Goal: Transaction & Acquisition: Purchase product/service

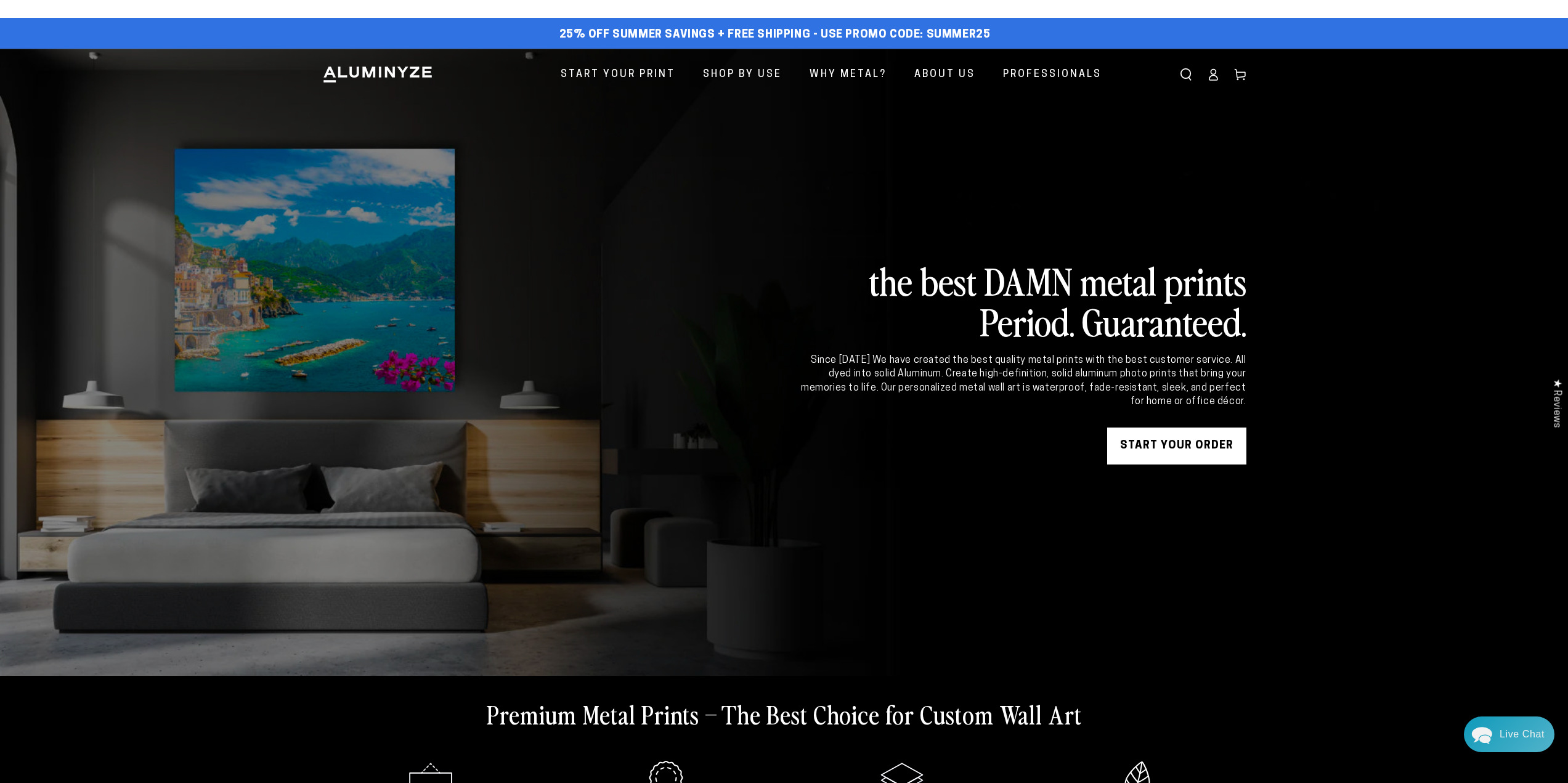
click at [1128, 451] on link "START YOUR Order" at bounding box center [1177, 446] width 139 height 37
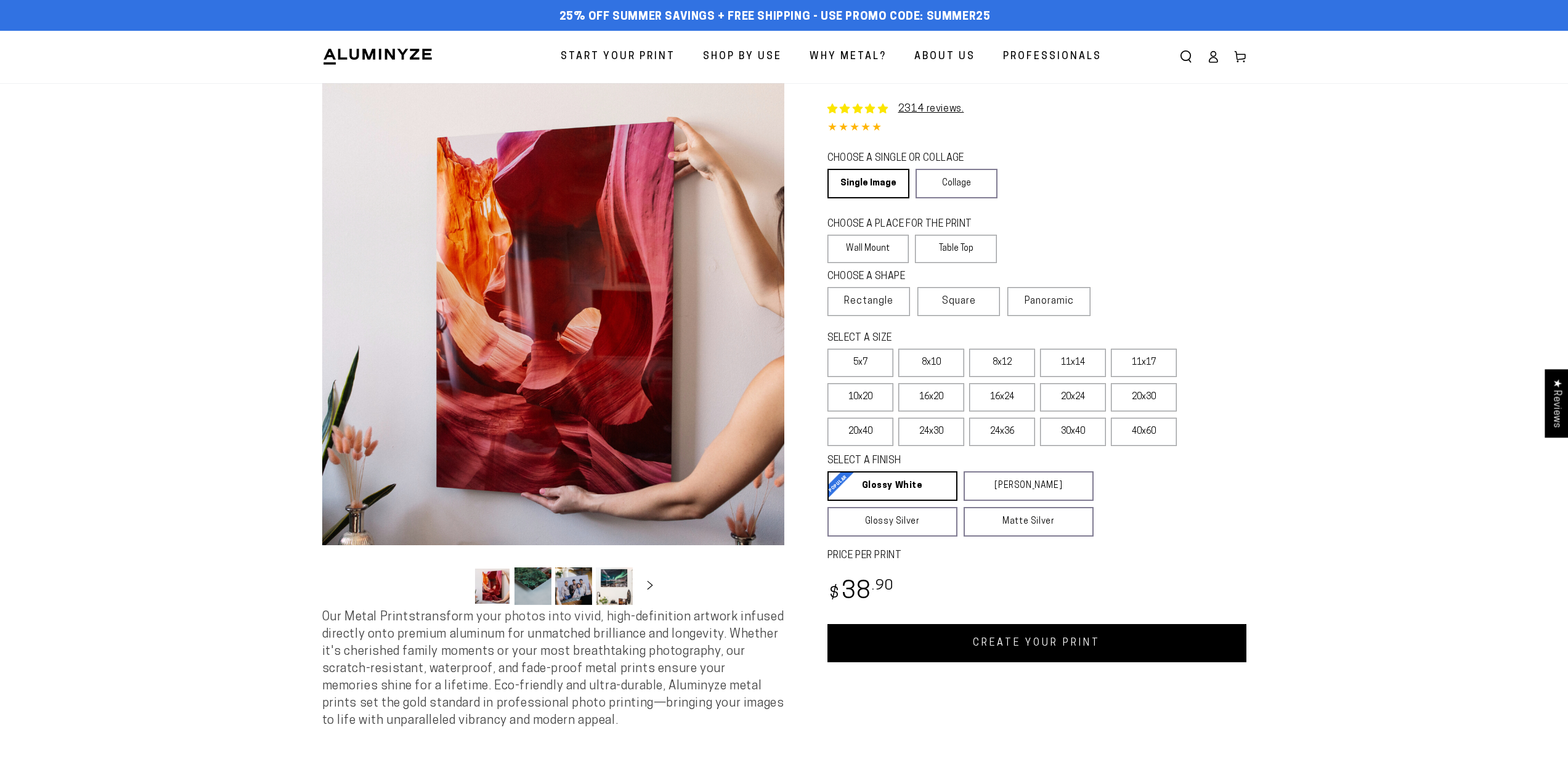
select select "**********"
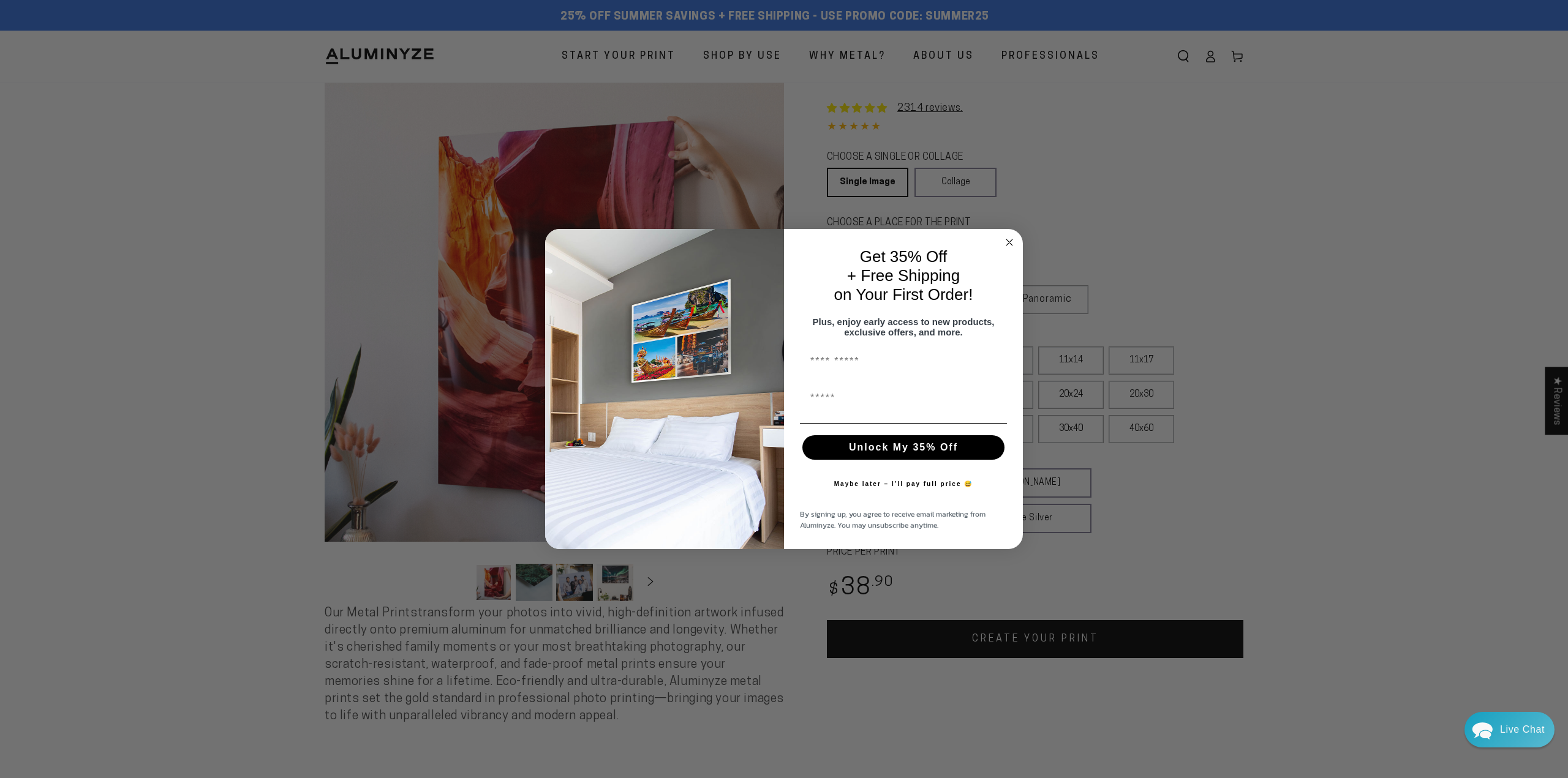
click at [1011, 235] on circle "Close dialog" at bounding box center [1010, 243] width 14 height 14
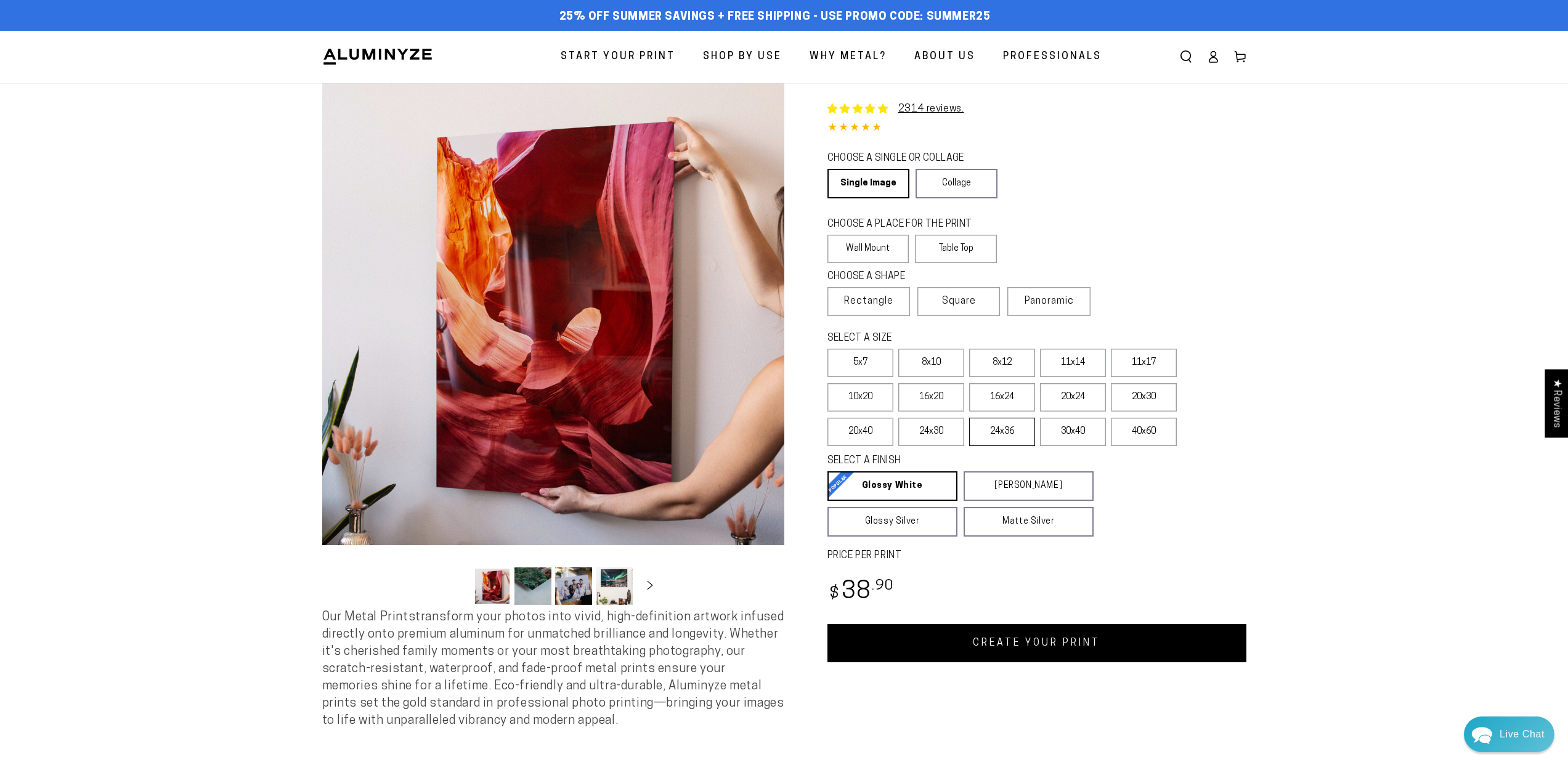
click at [1002, 433] on label "24x36" at bounding box center [1002, 432] width 66 height 29
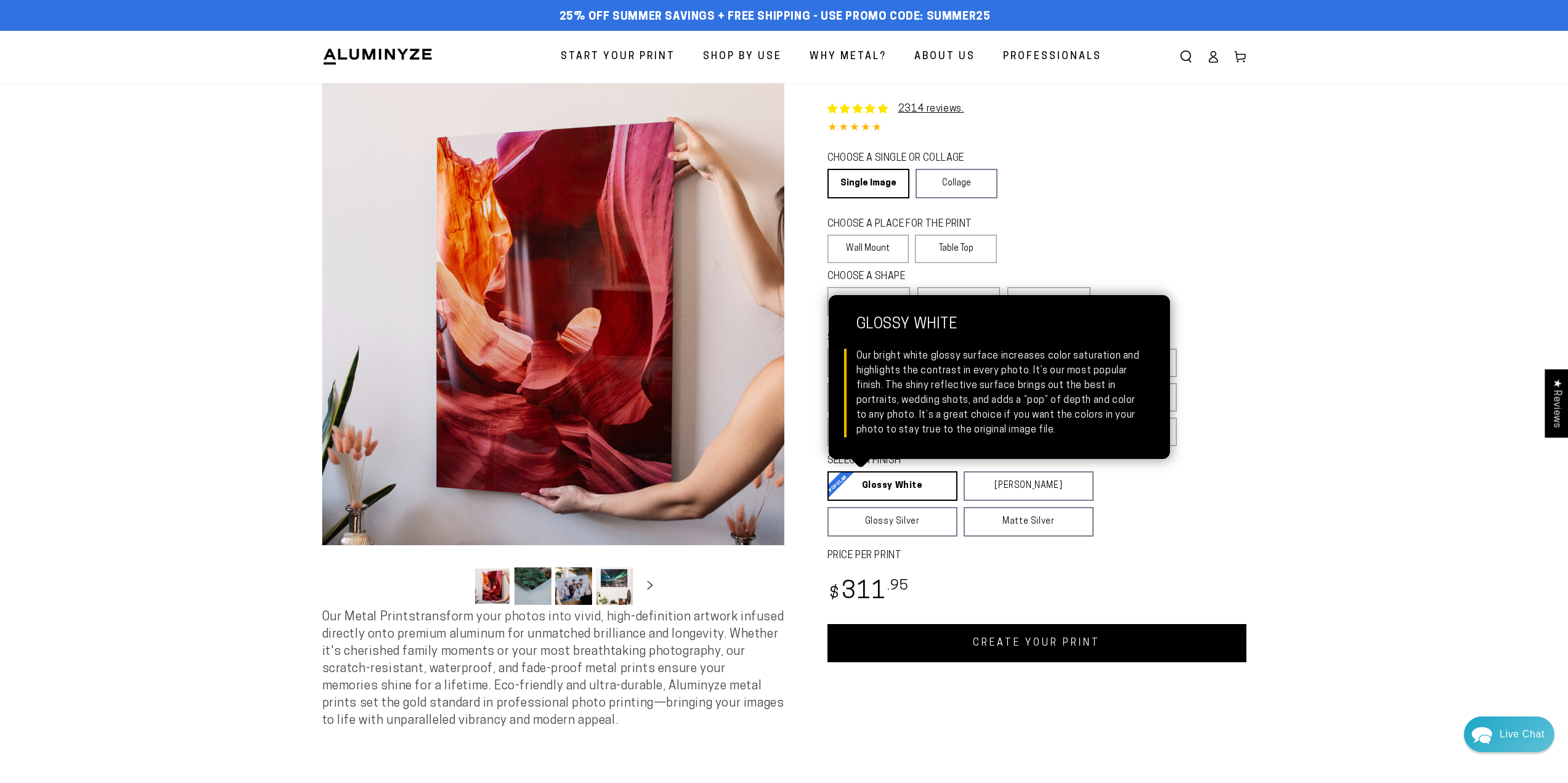
click at [896, 488] on link "Glossy White Glossy White Our bright white glossy surface increases color satur…" at bounding box center [893, 486] width 130 height 29
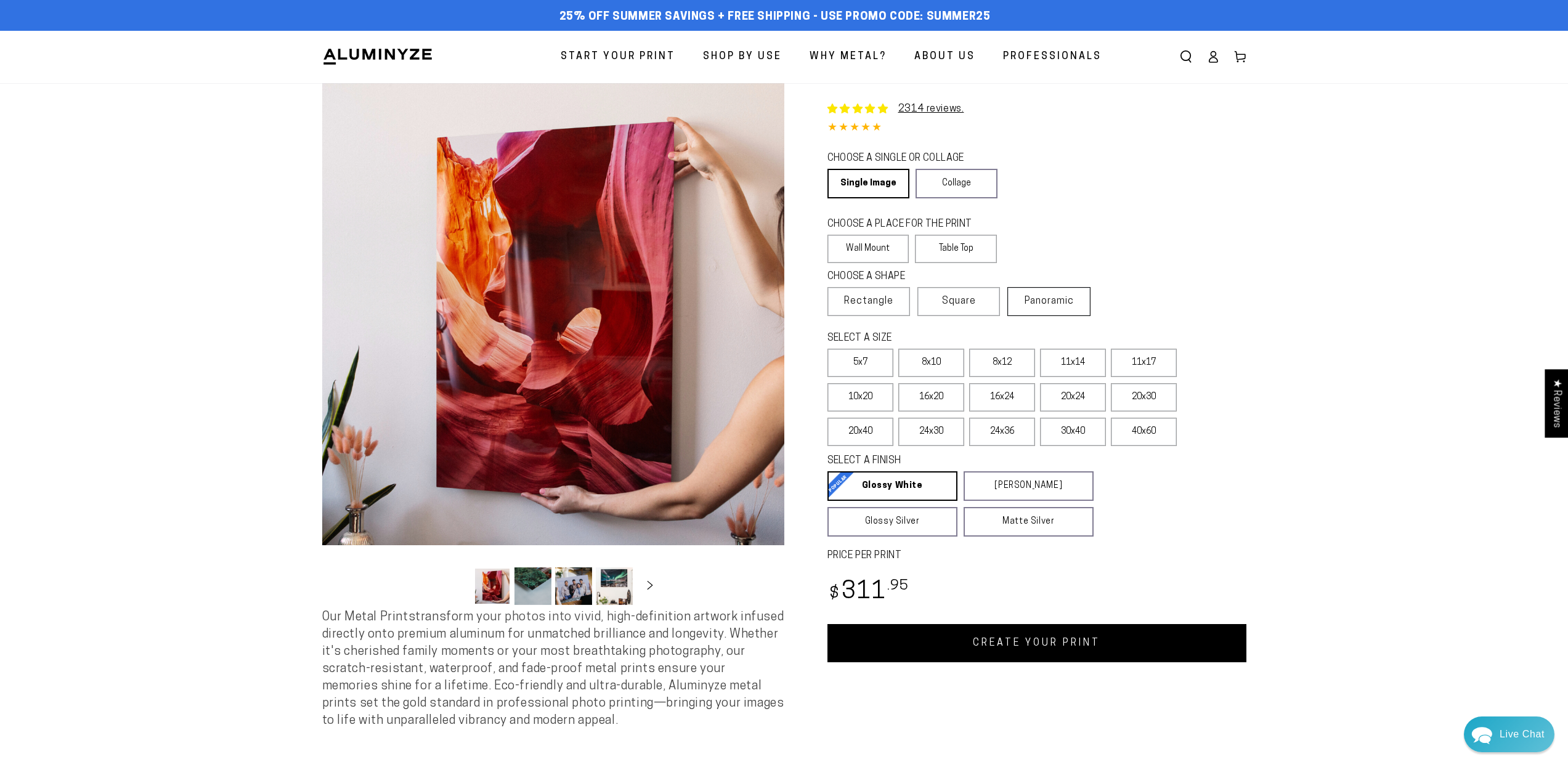
click at [1034, 299] on span "Panoramic" at bounding box center [1049, 301] width 49 height 10
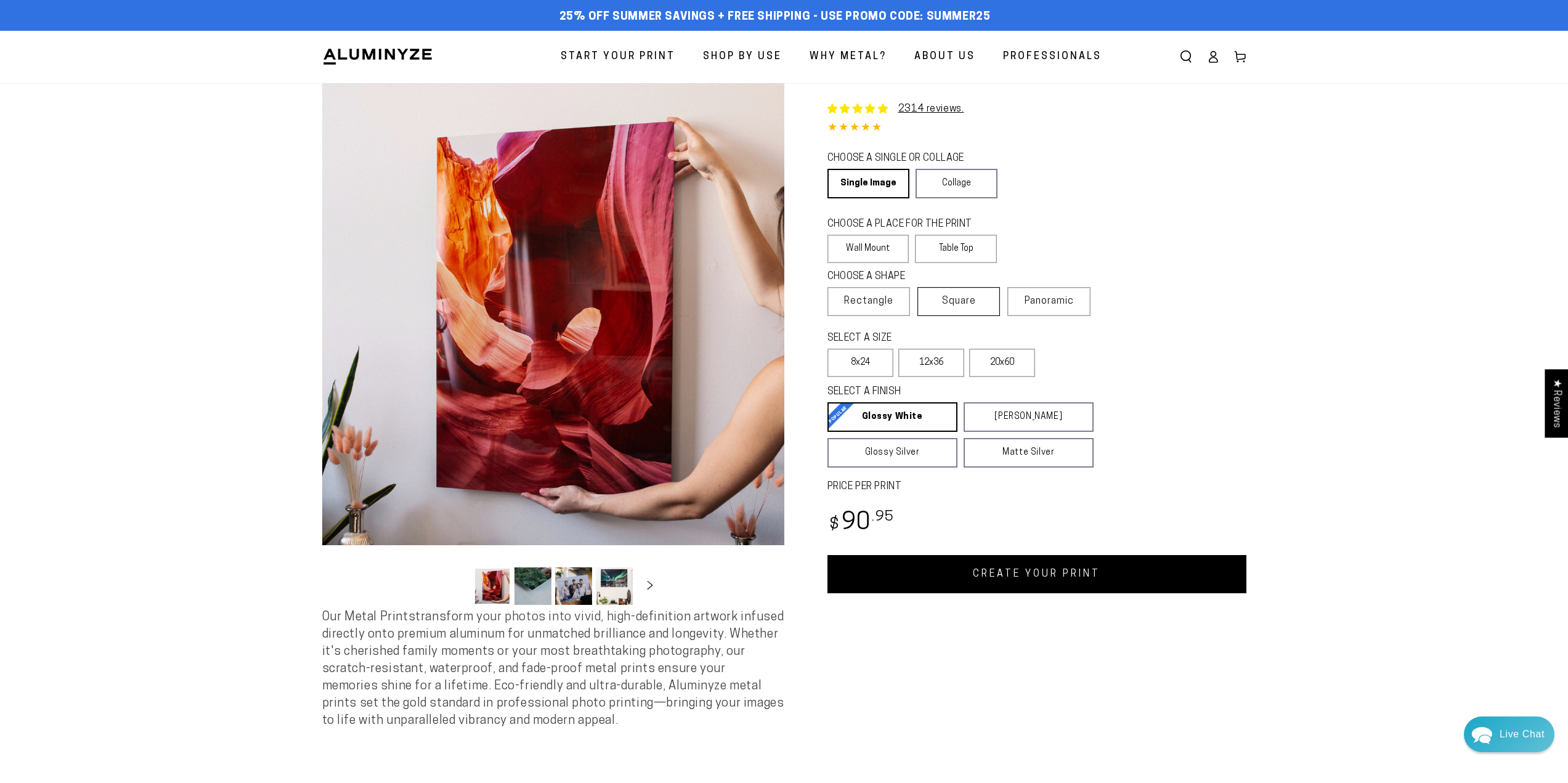
click at [962, 300] on span "Square" at bounding box center [958, 301] width 34 height 15
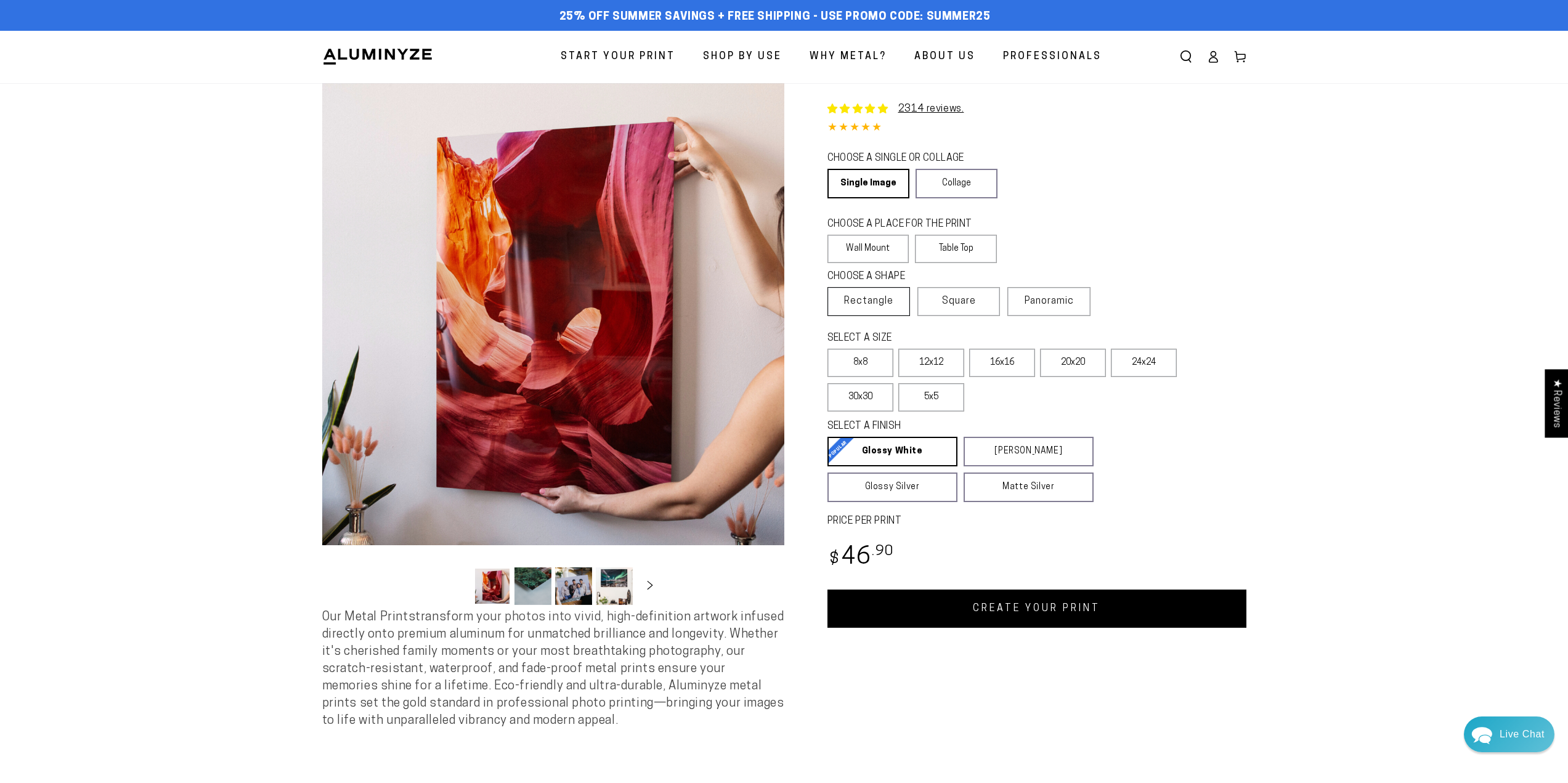
click at [872, 305] on span "Rectangle" at bounding box center [869, 301] width 49 height 15
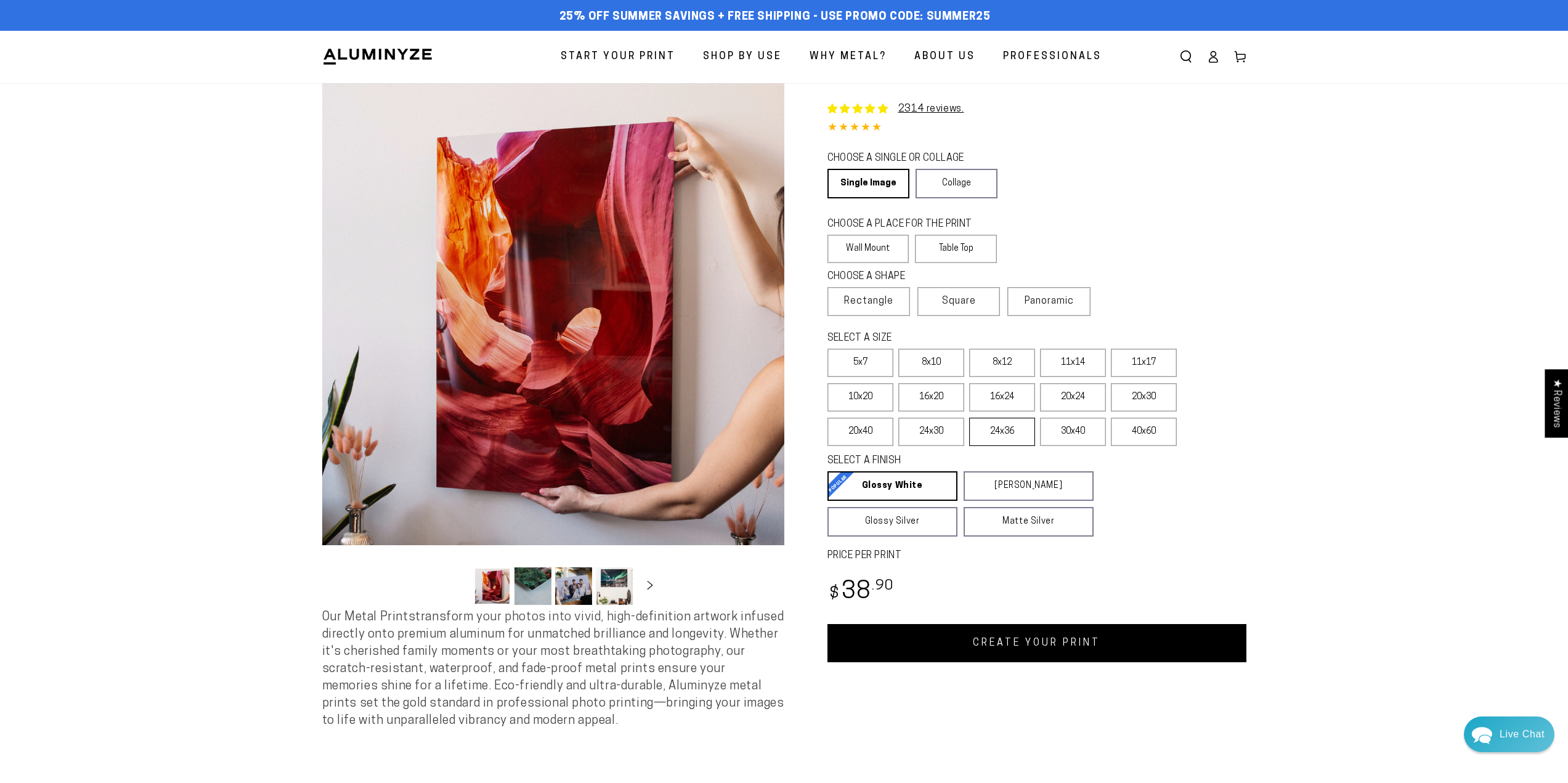
click at [998, 431] on label "24x36" at bounding box center [1002, 432] width 66 height 29
click at [989, 640] on link "CREATE YOUR PRINT" at bounding box center [1037, 644] width 419 height 39
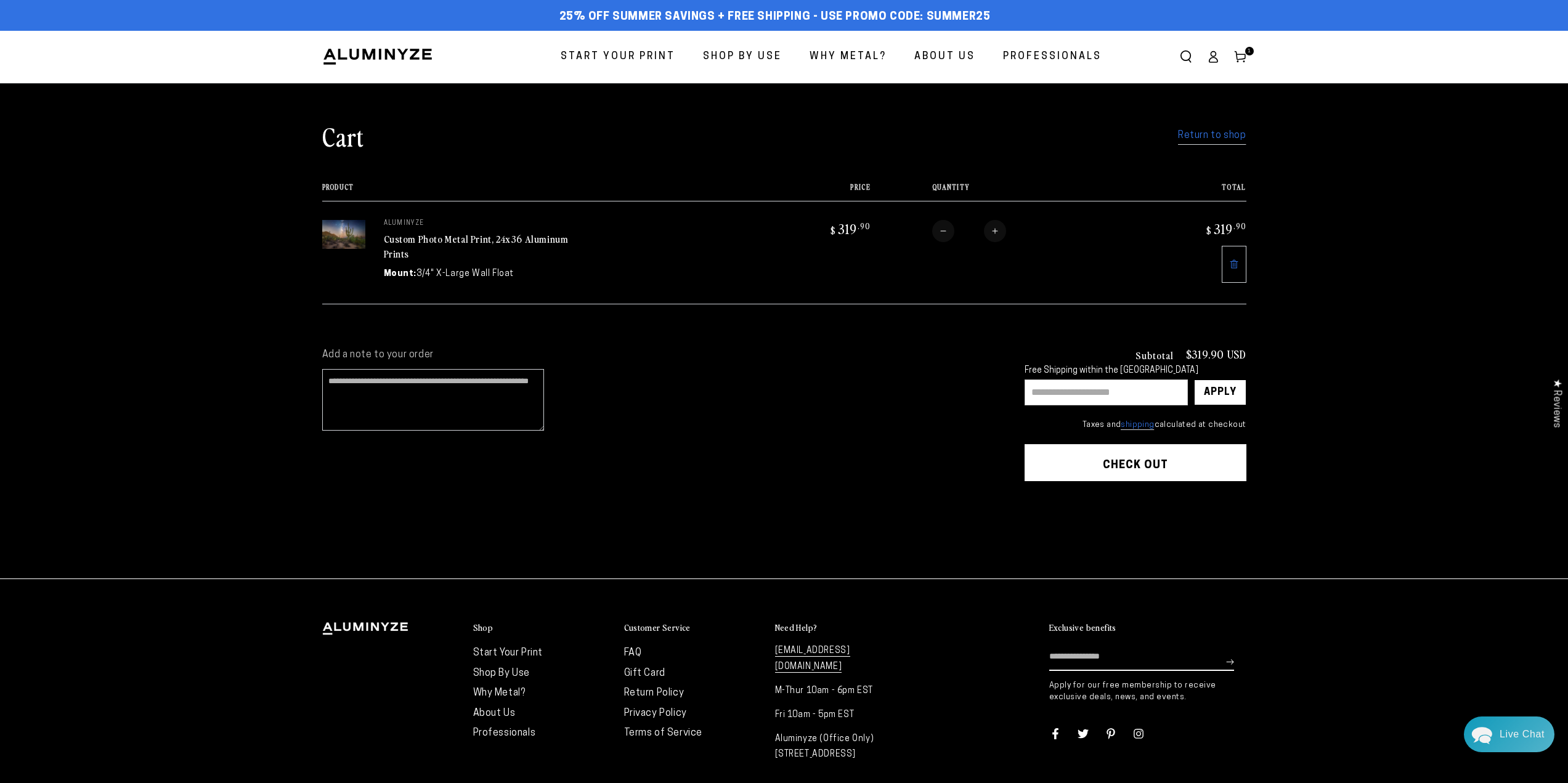
click at [1087, 395] on input "text" at bounding box center [1106, 393] width 163 height 26
type input "********"
click at [1236, 388] on div "Apply" at bounding box center [1220, 393] width 33 height 25
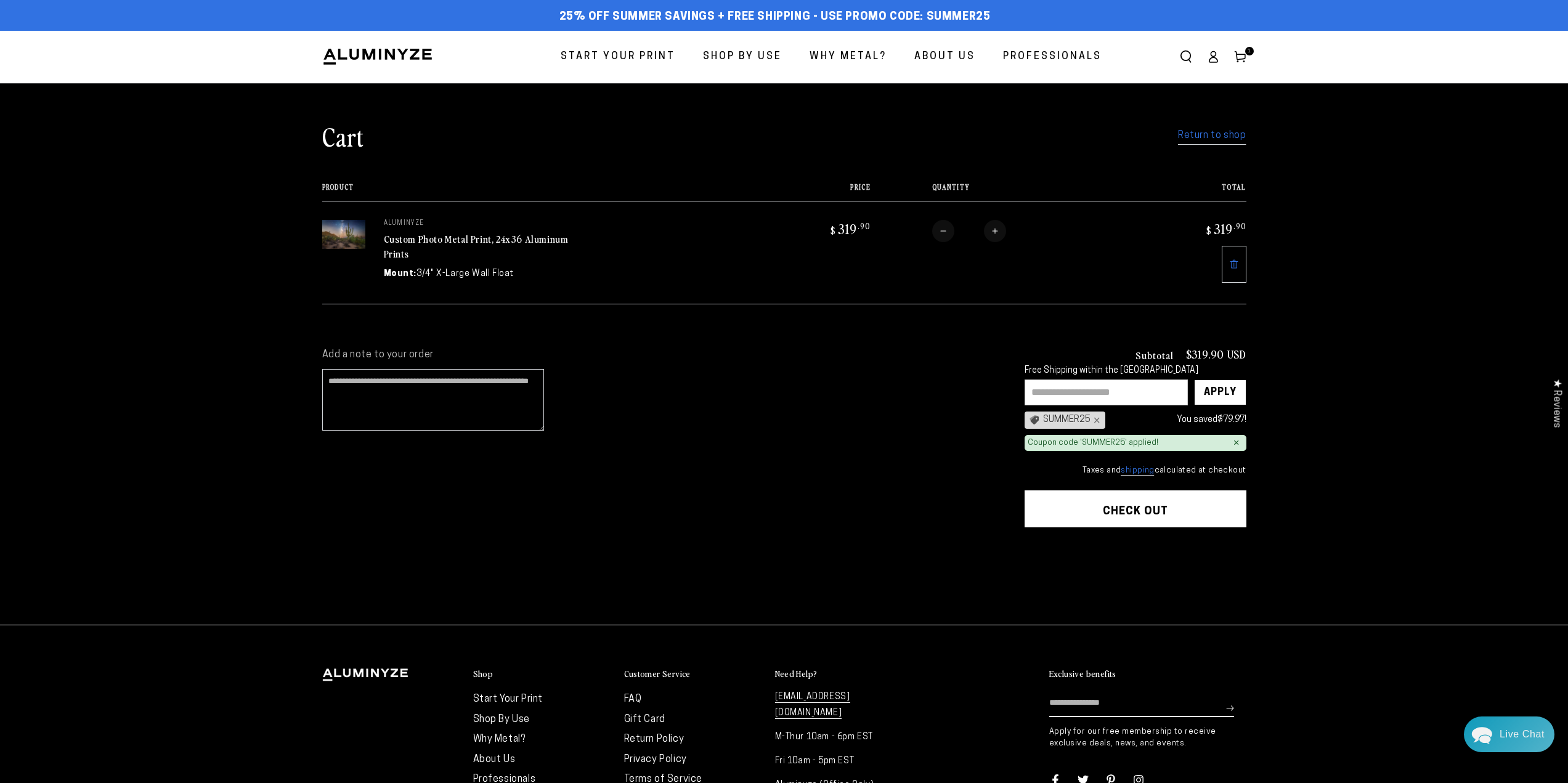
click at [1102, 507] on button "Check out" at bounding box center [1135, 509] width 222 height 37
